Goal: Information Seeking & Learning: Learn about a topic

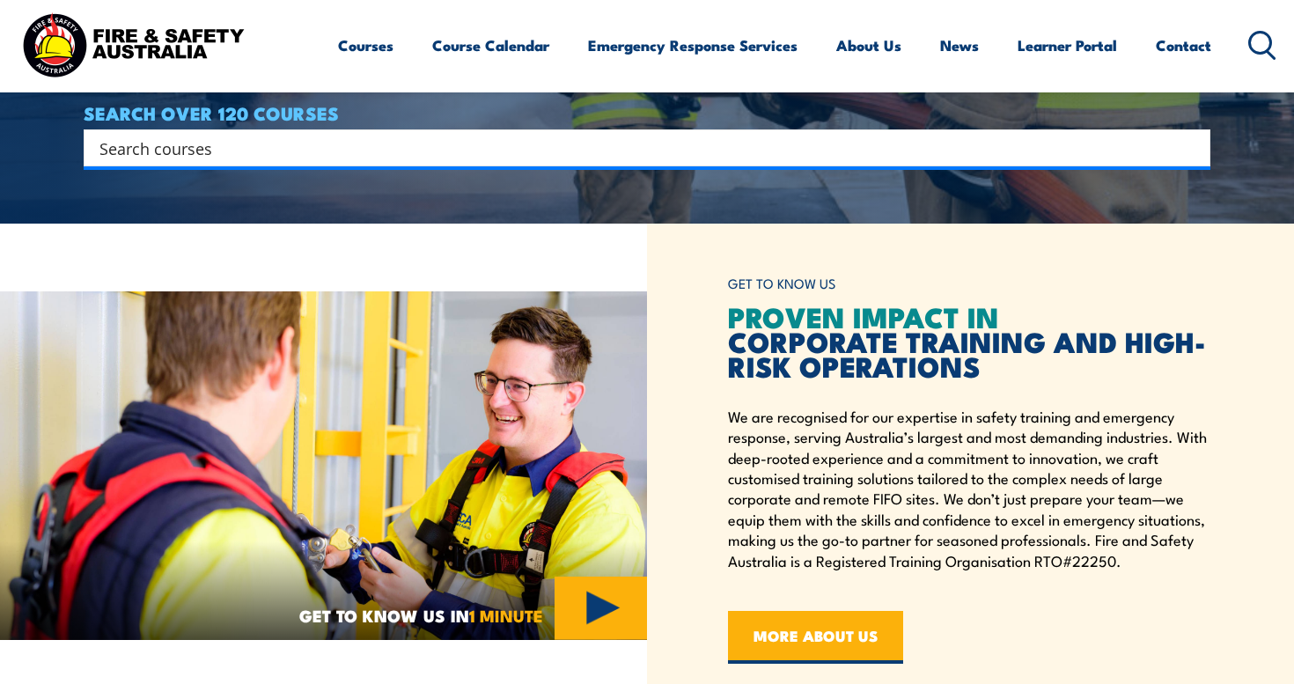
scroll to position [370, 0]
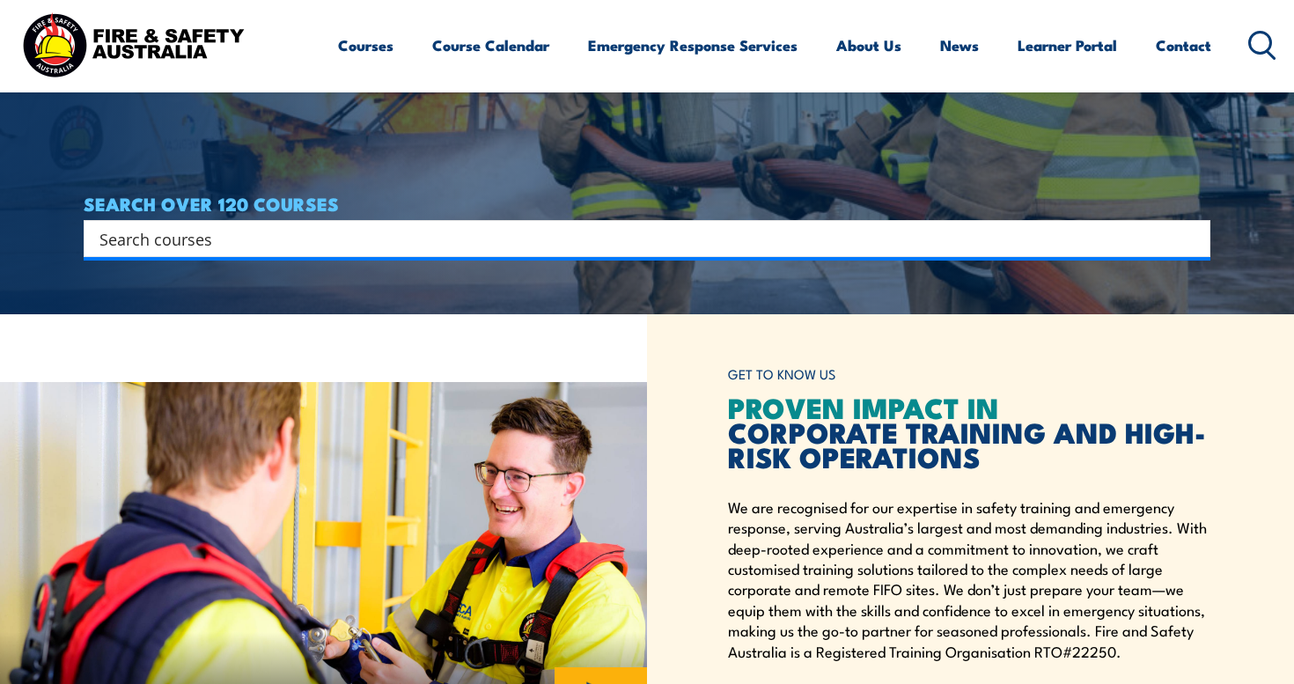
click at [540, 241] on input "Search input" at bounding box center [635, 238] width 1072 height 26
type input "FSA"
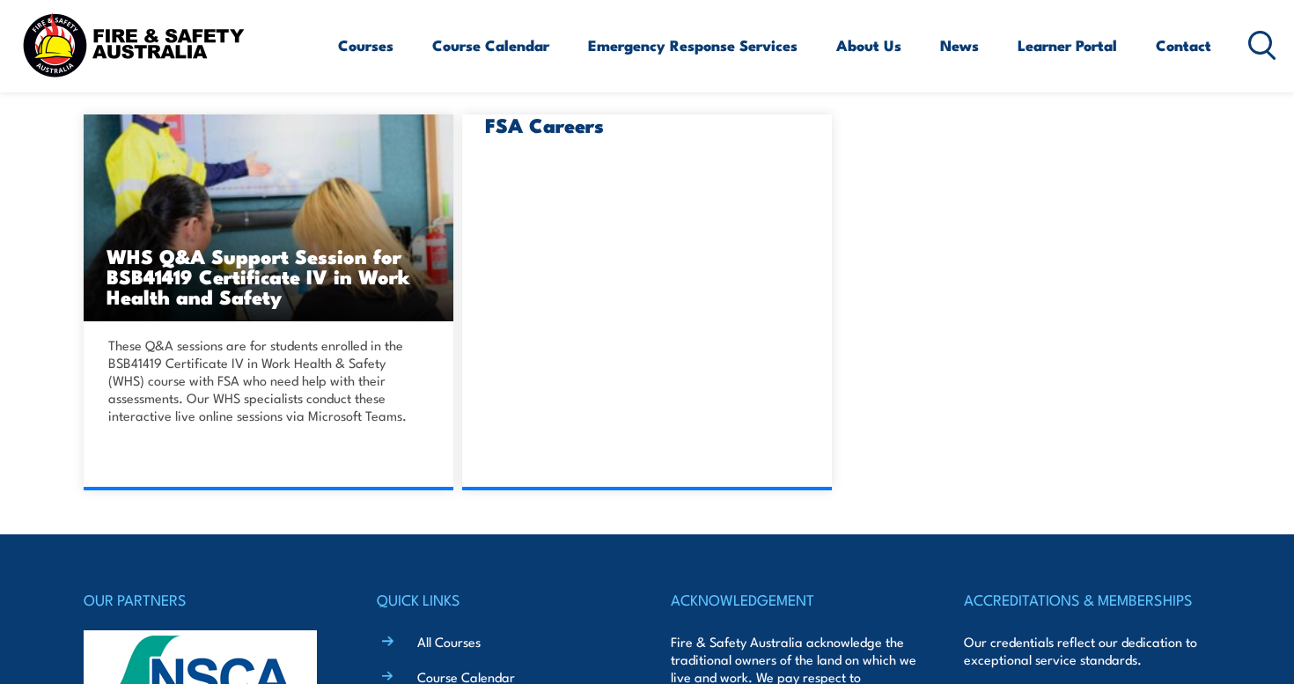
scroll to position [354, 0]
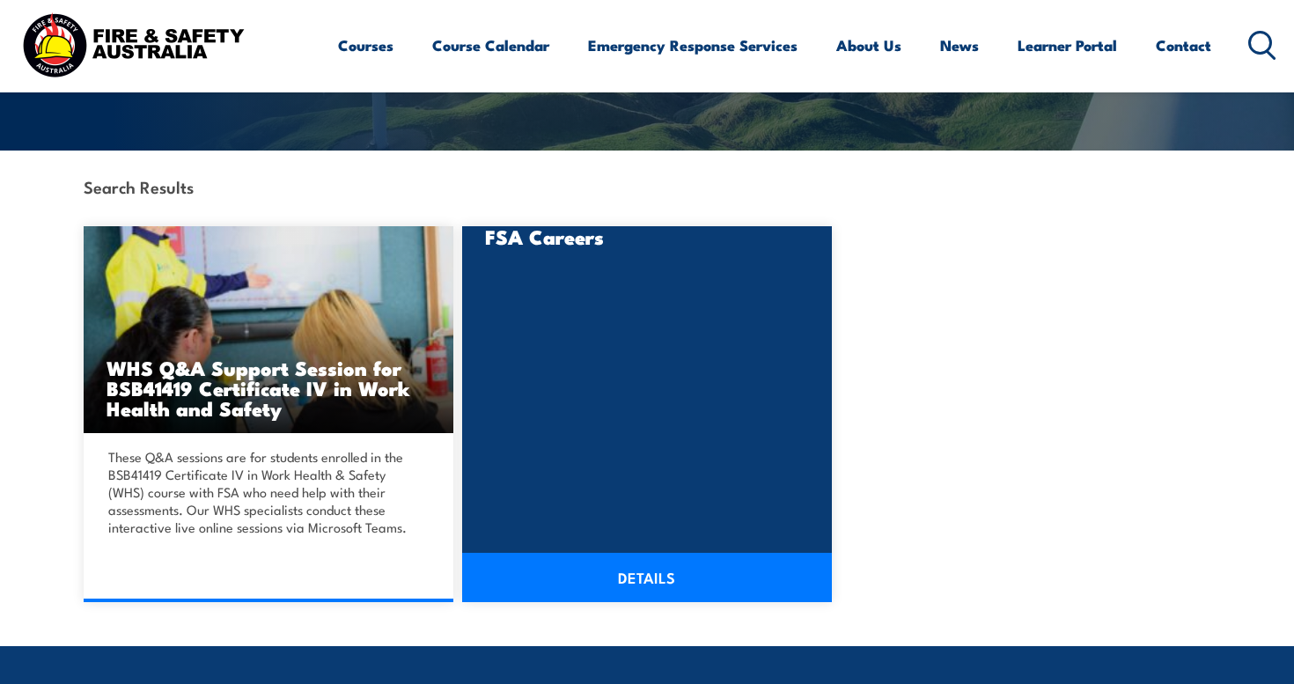
click at [616, 399] on div "FSA Careers DETAILS" at bounding box center [647, 414] width 370 height 376
click at [633, 577] on link "DETAILS" at bounding box center [647, 577] width 370 height 49
